Goal: Communication & Community: Answer question/provide support

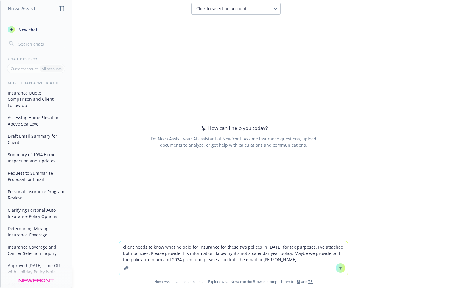
type textarea "client needs to know what he paid for insurance for these two polices in [DATE]…"
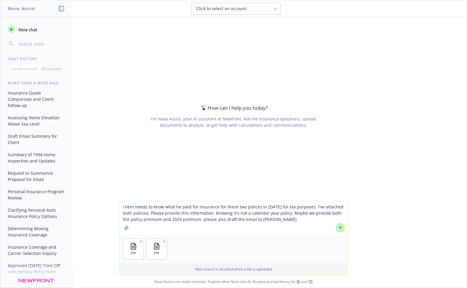
click at [339, 229] on icon at bounding box center [340, 227] width 4 height 4
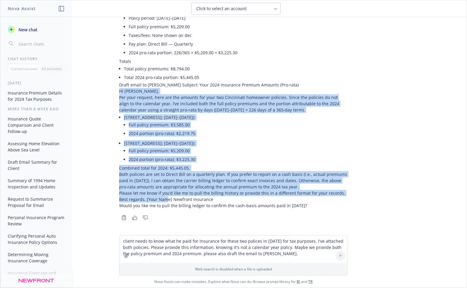
scroll to position [182, 0]
drag, startPoint x: 115, startPoint y: 93, endPoint x: 140, endPoint y: 199, distance: 109.0
click at [140, 199] on div "Here’s what I found and calculated from the attached policies. Since the polici…" at bounding box center [233, 52] width 229 height 311
copy div "Lo Ipsu, Dol sita consect, adip eli sed doeiusm tem inci utl Etdolorema aliquae…"
